Goal: Information Seeking & Learning: Learn about a topic

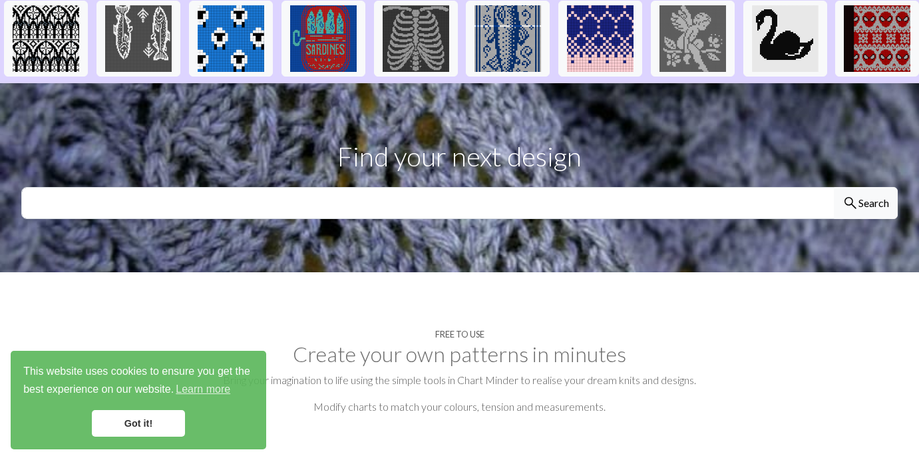
scroll to position [395, 0]
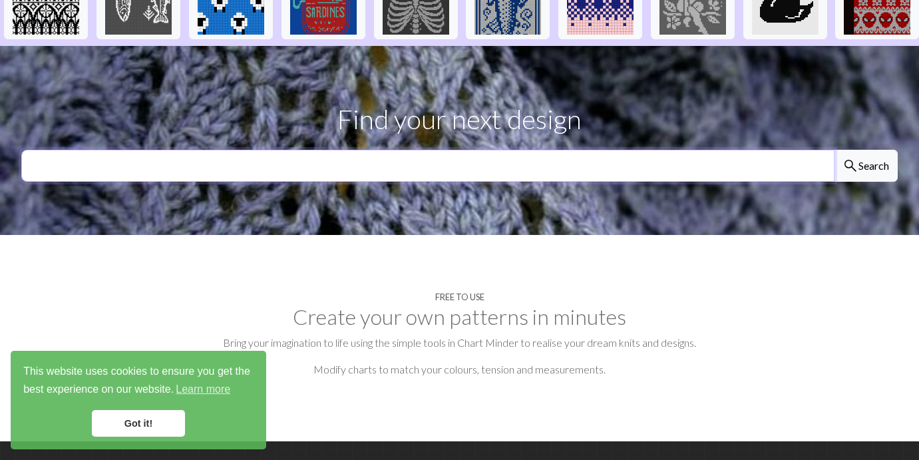
click at [265, 150] on input "text" at bounding box center [427, 166] width 813 height 32
type input "cow"
click at [834, 150] on button "search Search" at bounding box center [866, 166] width 64 height 32
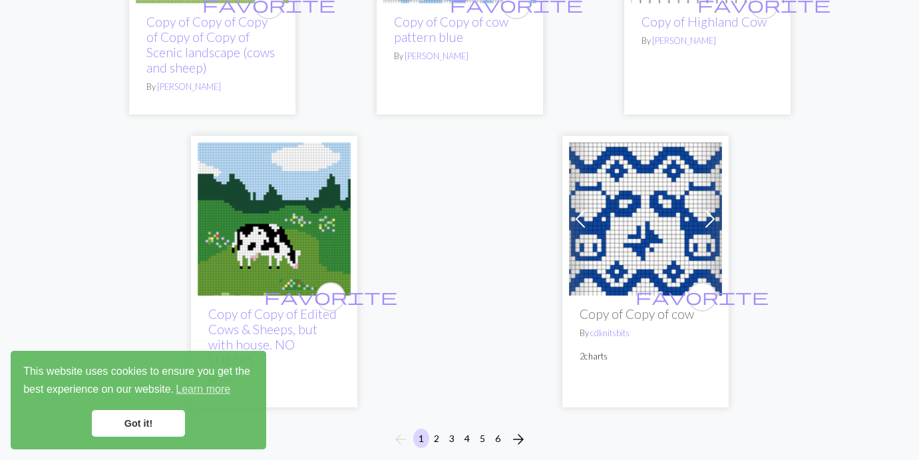
scroll to position [4661, 0]
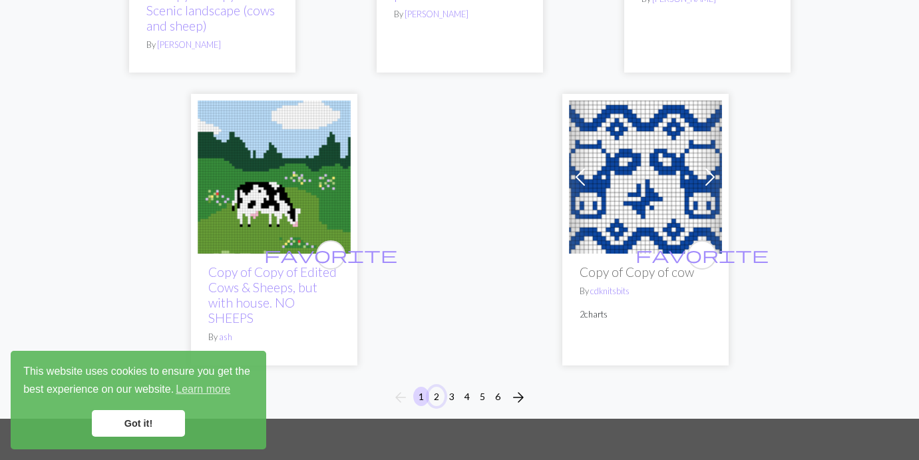
click at [435, 387] on button "2" at bounding box center [436, 396] width 16 height 19
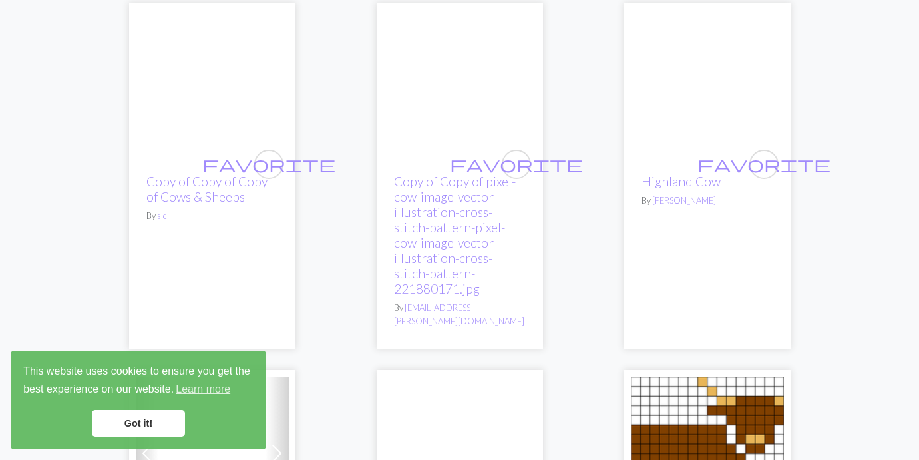
scroll to position [2629, 0]
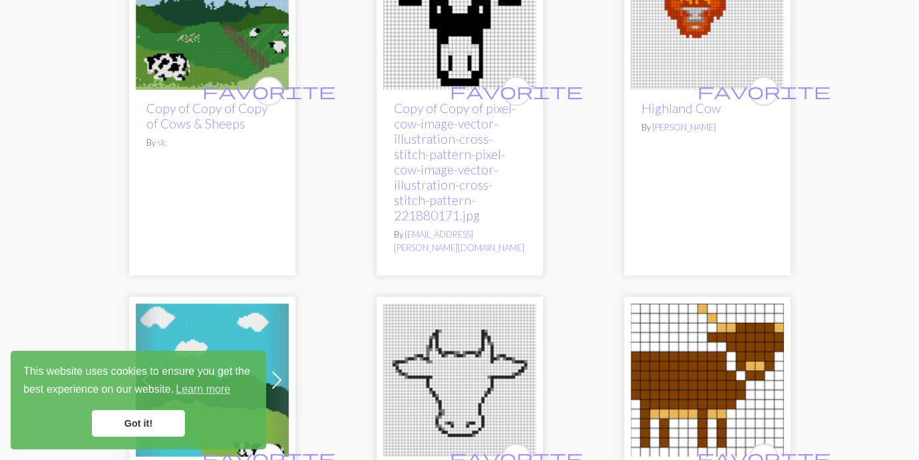
drag, startPoint x: 693, startPoint y: 198, endPoint x: 489, endPoint y: 321, distance: 237.9
click at [0, 0] on div "arrow_back 1 2 3 4 5 6 arrow_forward favorite Copy of Edited Cows & Sheeps, but…" at bounding box center [459, 45] width 919 height 5107
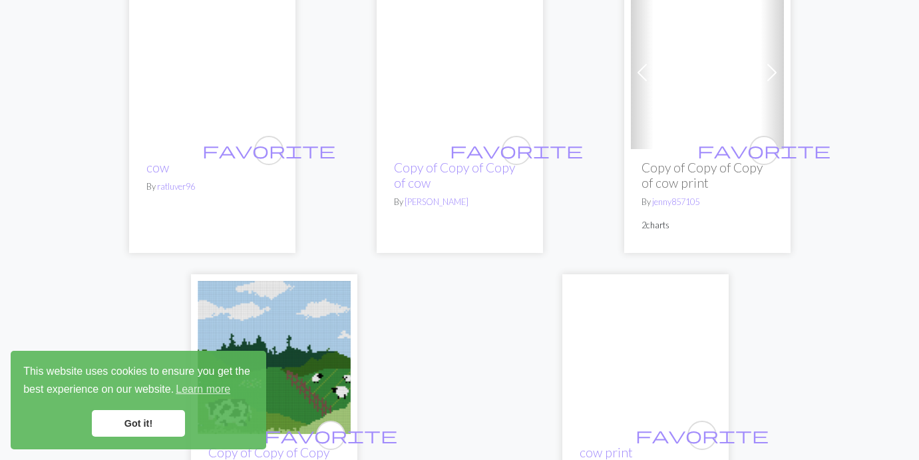
scroll to position [4768, 0]
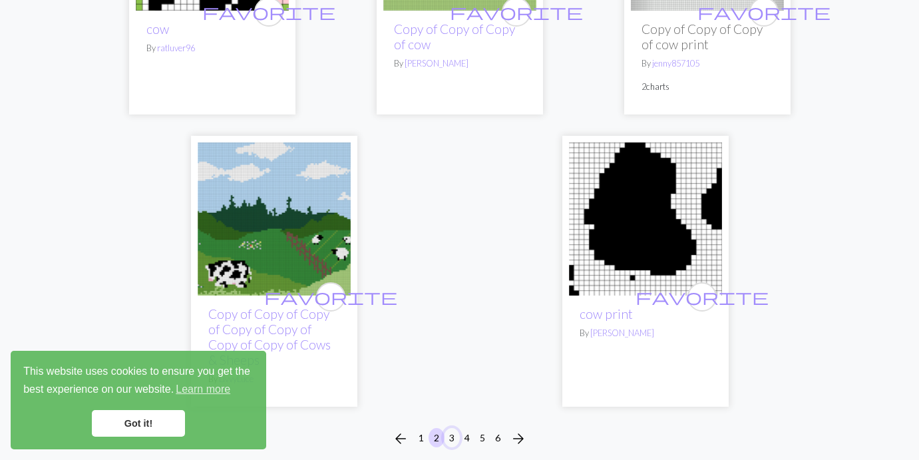
click at [450, 428] on button "3" at bounding box center [452, 437] width 16 height 19
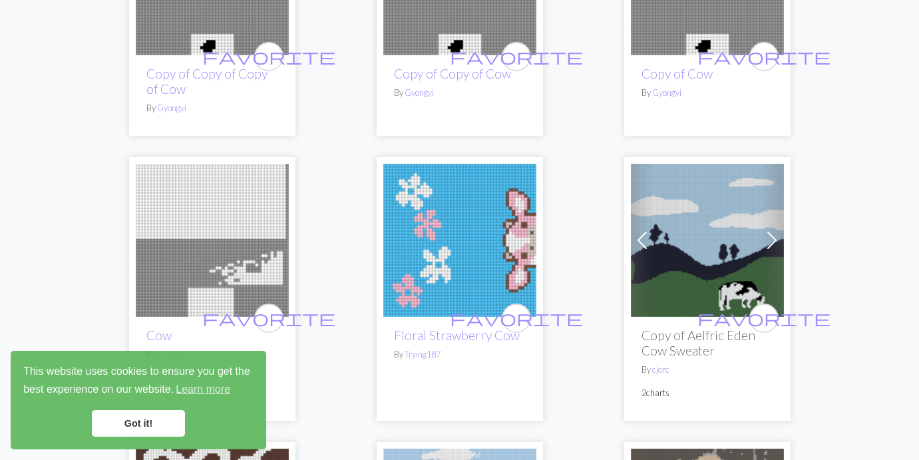
scroll to position [2601, 0]
